Goal: Transaction & Acquisition: Purchase product/service

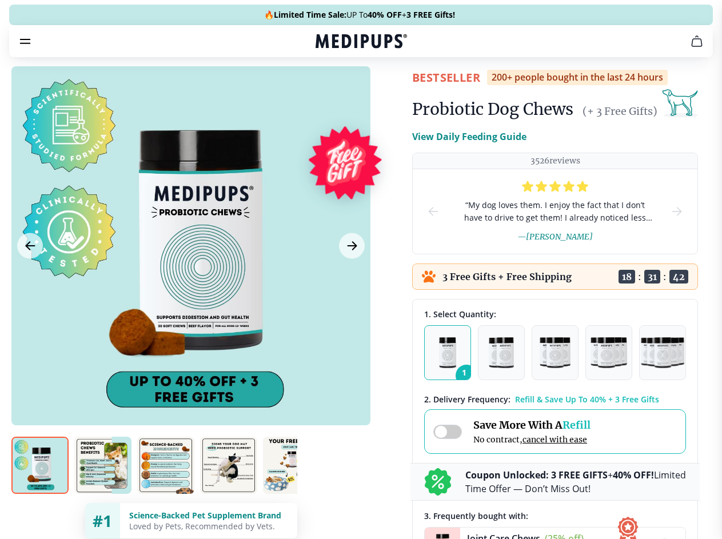
click at [329, 91] on span "Supplements" at bounding box center [357, 96] width 57 height 11
click at [387, 90] on icon "button" at bounding box center [394, 97] width 14 height 14
click at [690, 48] on icon "cart" at bounding box center [697, 41] width 14 height 14
click at [0, 0] on span "Get FREE Gift" at bounding box center [0, 0] width 0 height 0
click at [0, 0] on icon "button" at bounding box center [0, 0] width 0 height 0
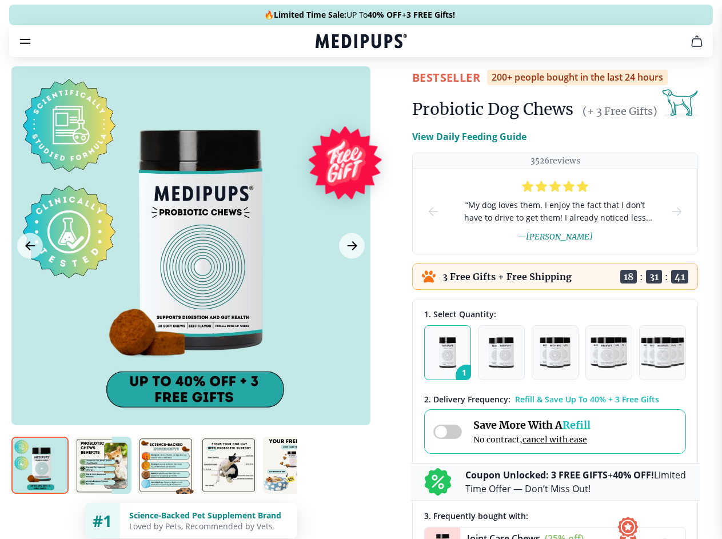
click at [190, 273] on div at bounding box center [190, 245] width 359 height 359
click at [30, 273] on div at bounding box center [361, 269] width 722 height 539
click at [350, 273] on div at bounding box center [361, 269] width 722 height 539
click at [40, 486] on div at bounding box center [361, 269] width 722 height 539
